Goal: Feedback & Contribution: Contribute content

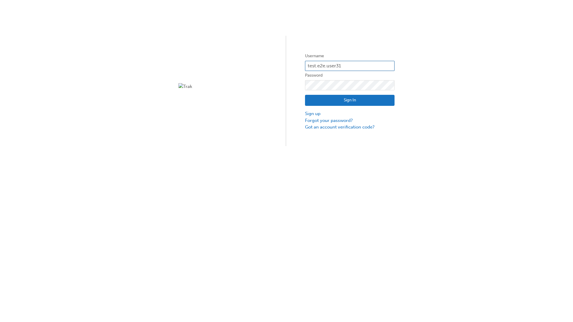
type input "test.e2e.user31"
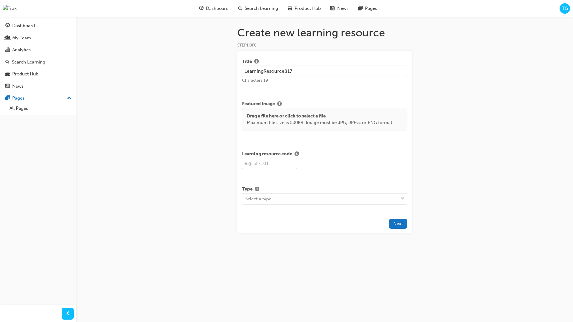
type input "LearningResource817"
type input "LR817"
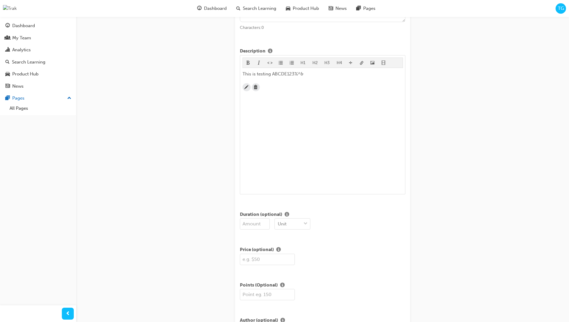
scroll to position [144, 0]
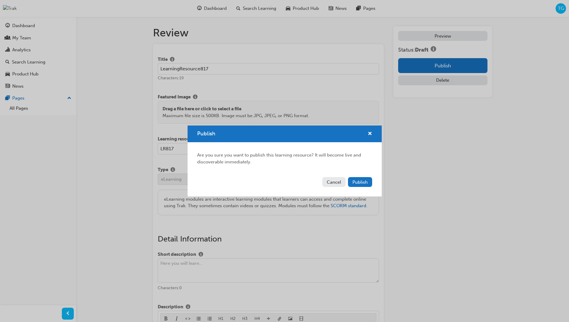
scroll to position [114, 0]
